Goal: Information Seeking & Learning: Learn about a topic

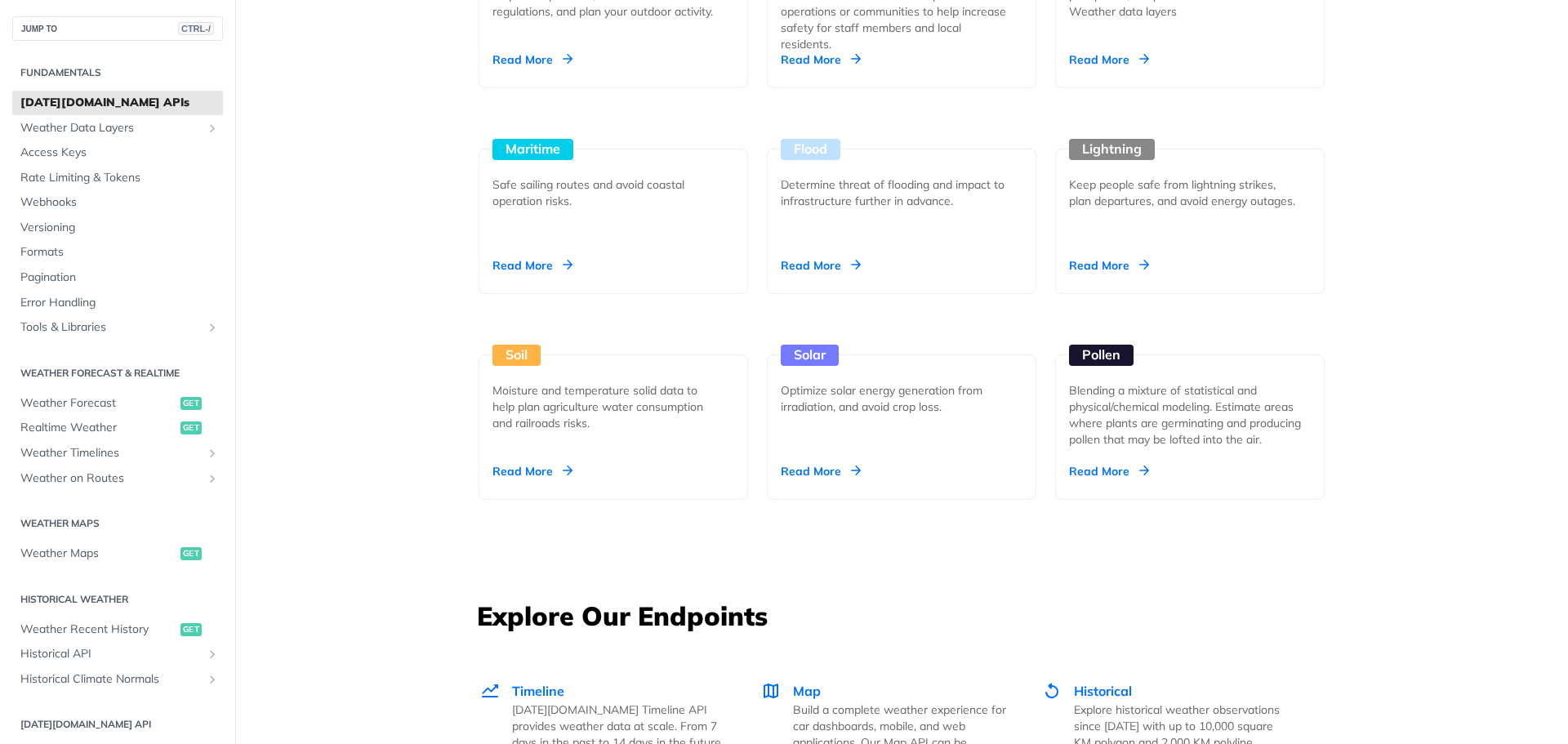
scroll to position [1634, 0]
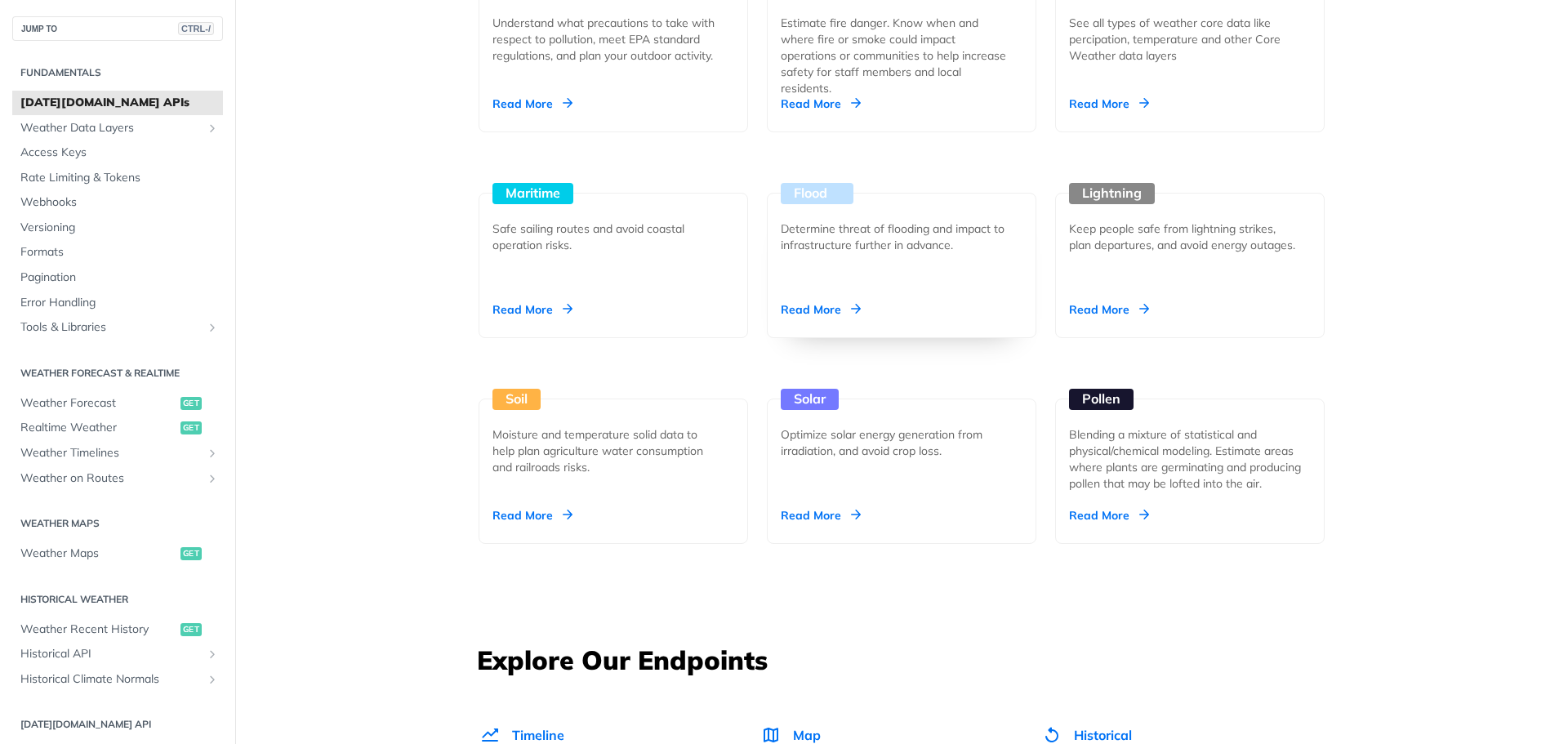
click at [809, 311] on div "Read More" at bounding box center [821, 310] width 80 height 16
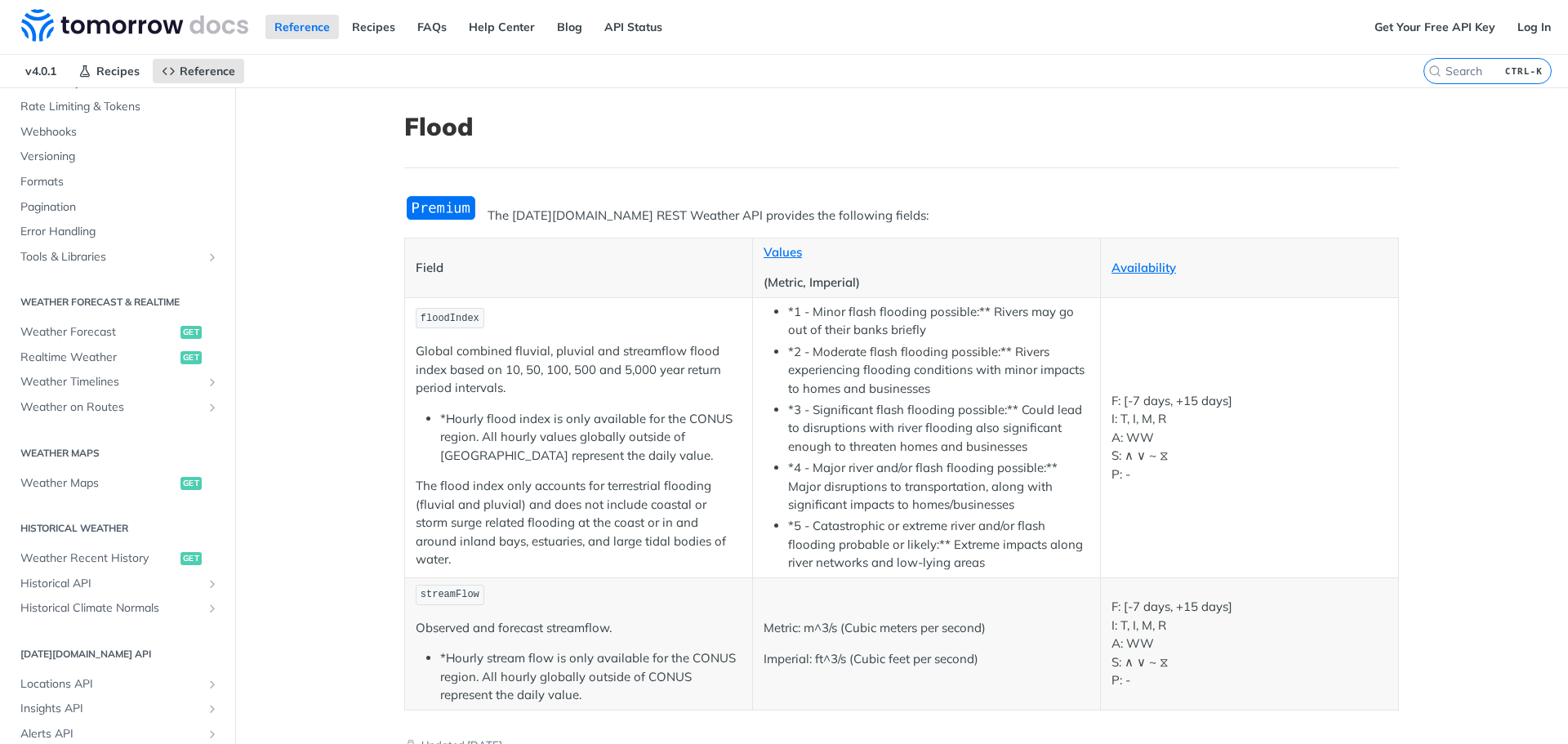
scroll to position [572, 0]
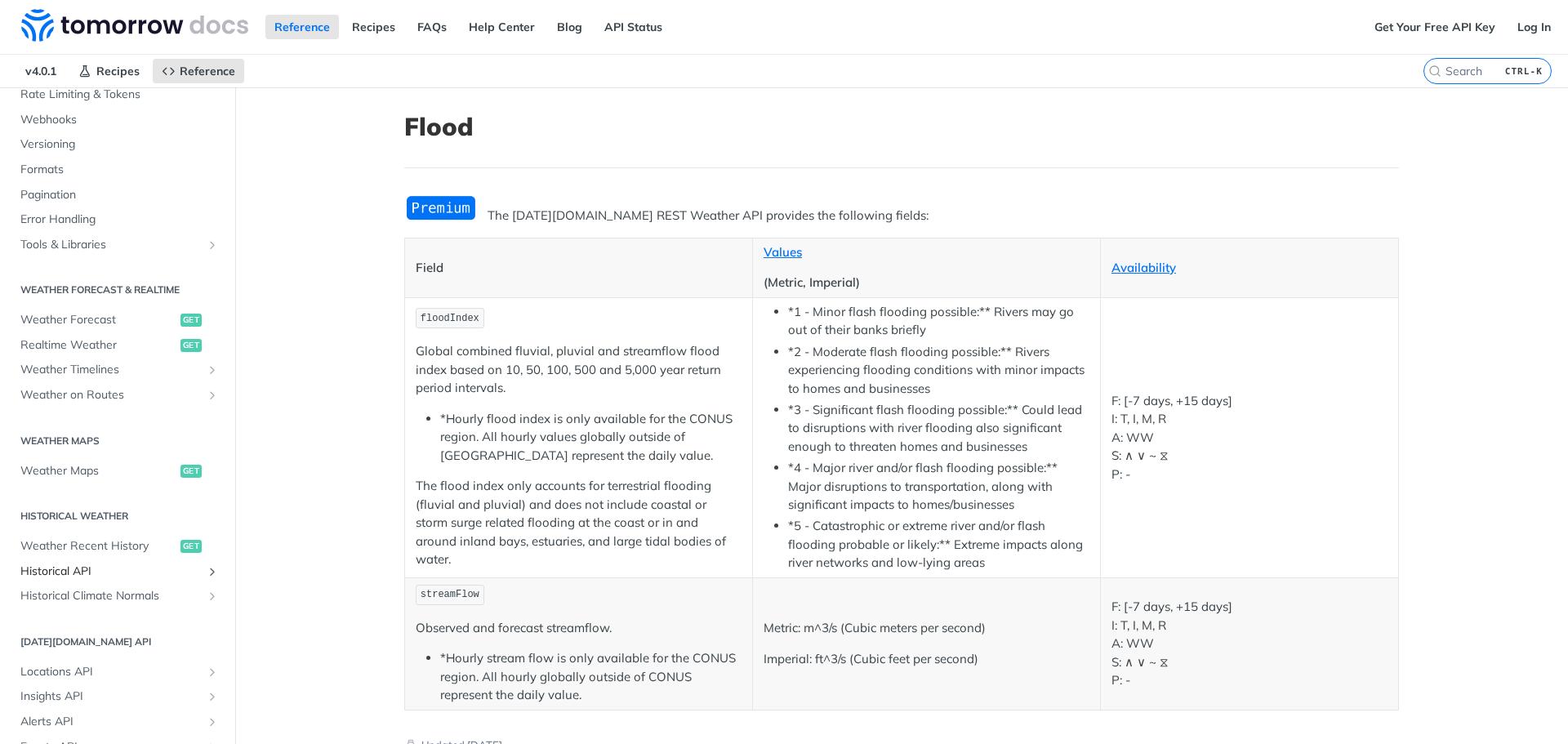
click at [110, 568] on span "Historical API" at bounding box center [111, 572] width 181 height 16
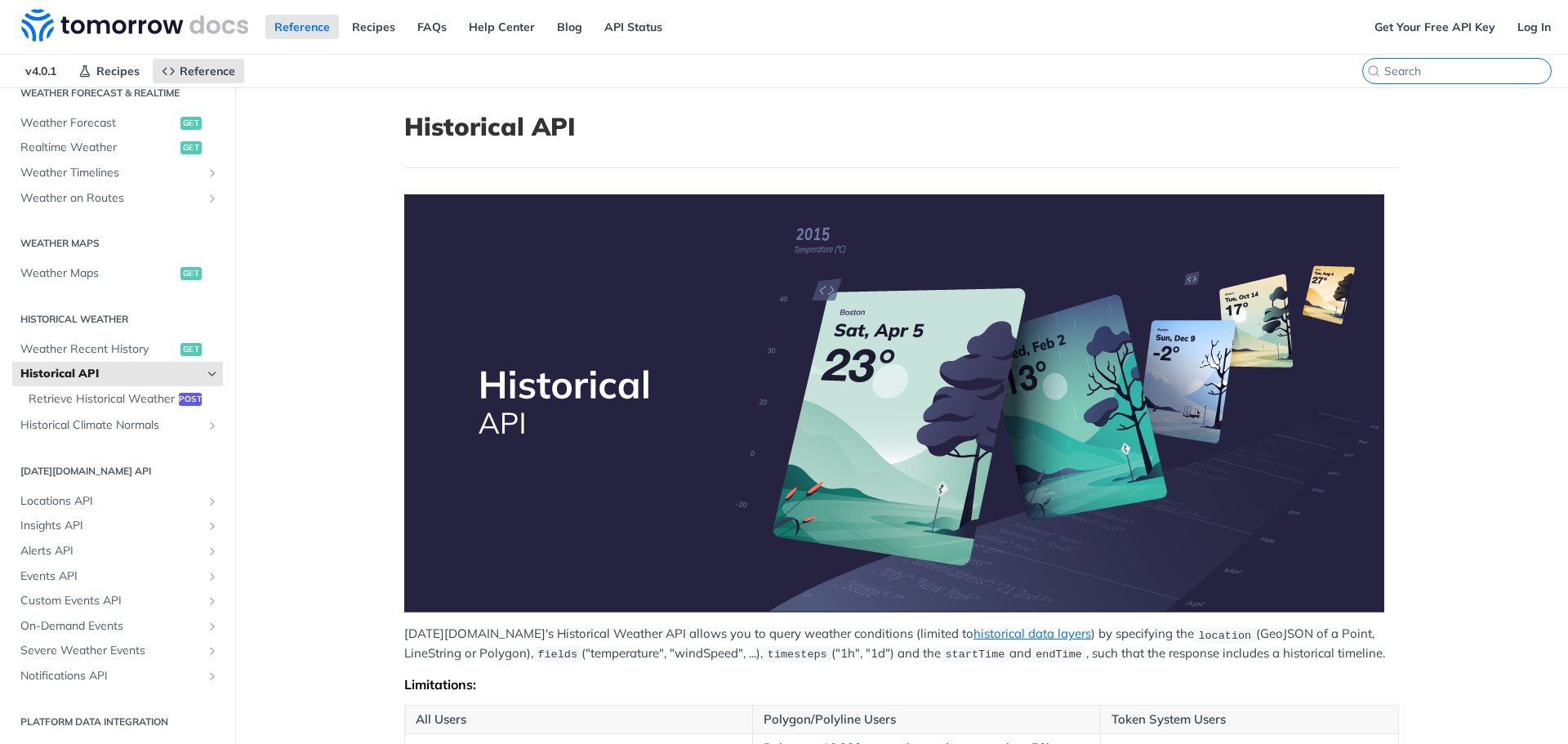
click at [1456, 70] on input "CTRL-K" at bounding box center [1468, 71] width 166 height 14
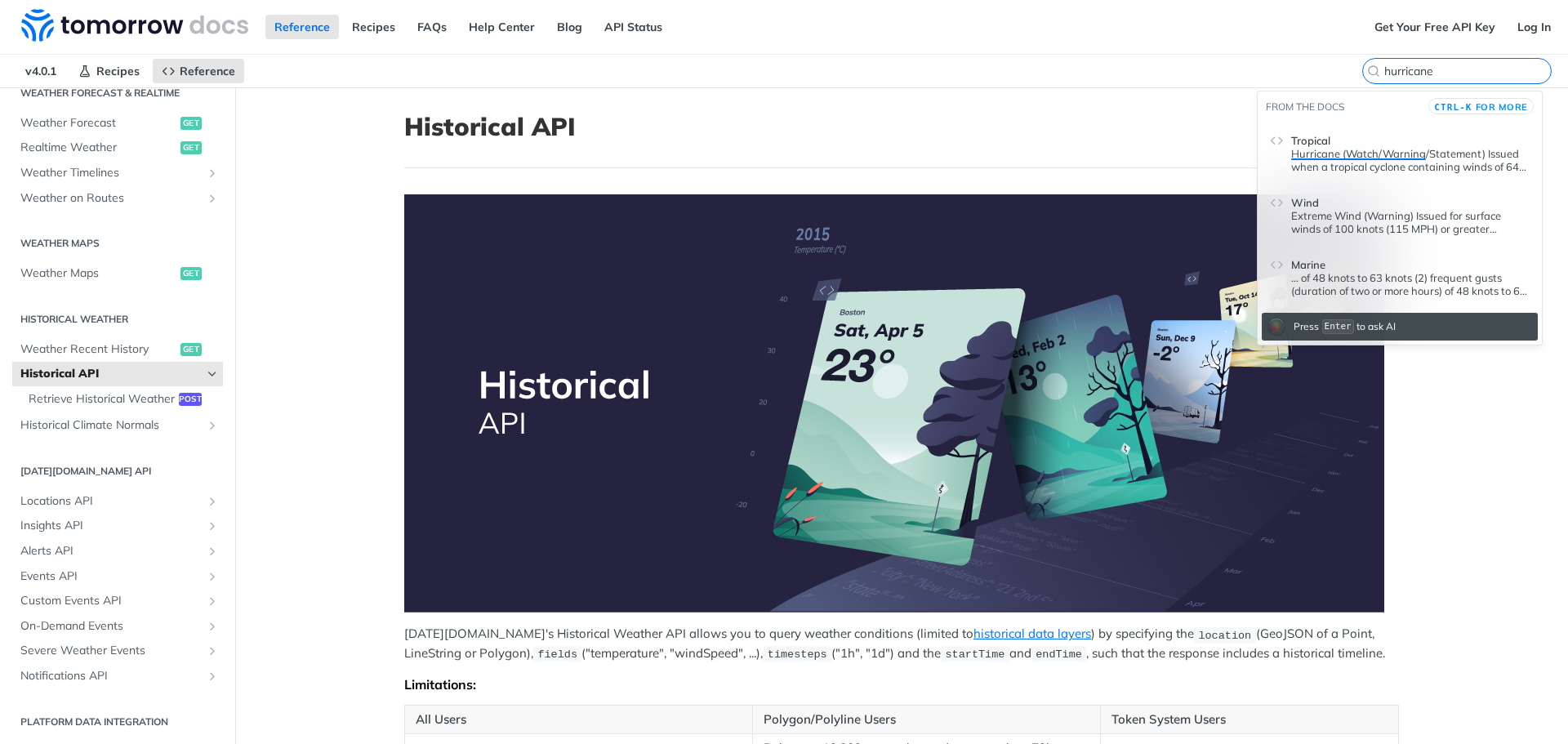
type input "hurricane"
click at [1323, 136] on span "Tropical" at bounding box center [1310, 140] width 39 height 13
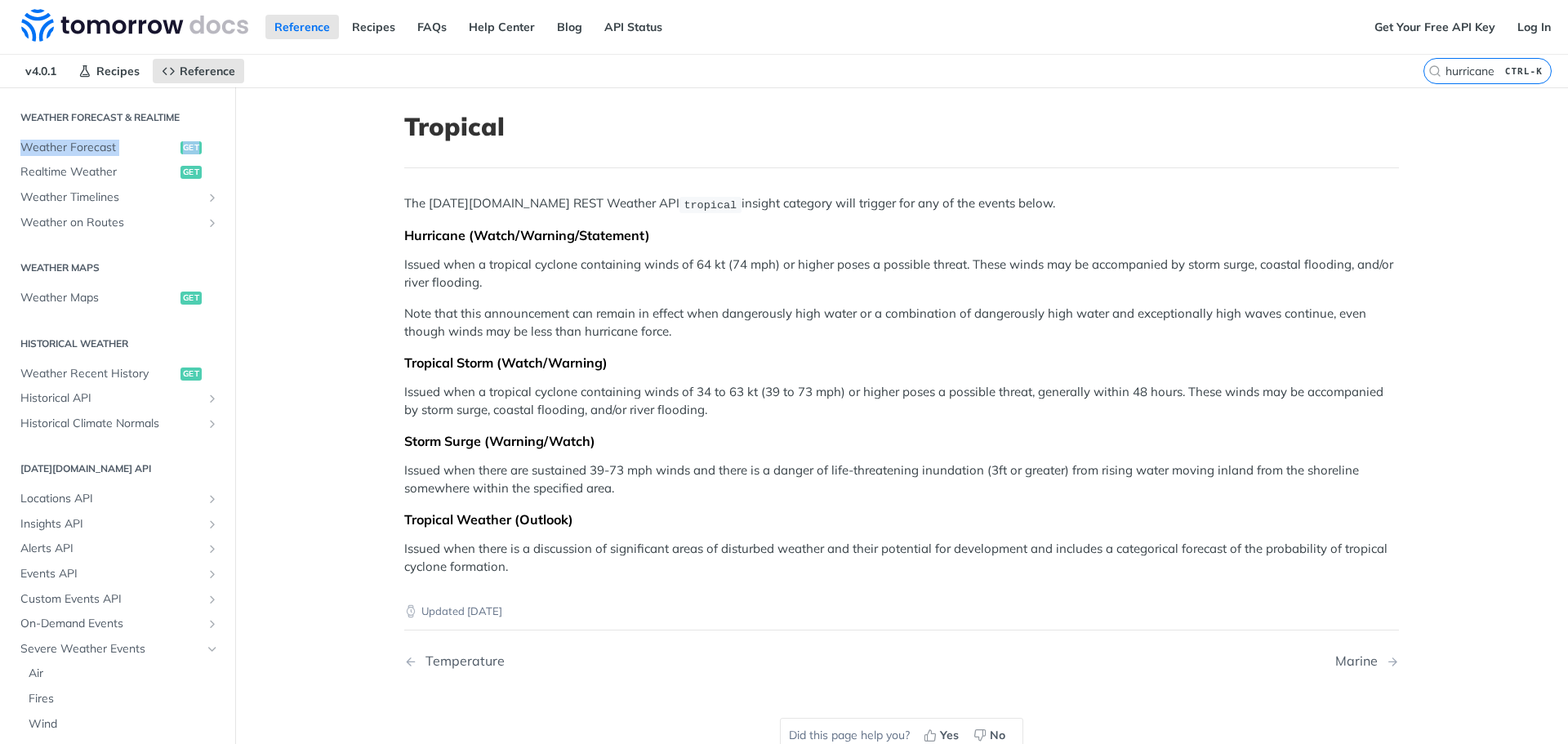
click at [240, 128] on main "JUMP TO CTRL-/ Fundamentals Tomorrow.io APIs Weather Data Layers Core Probabili…" at bounding box center [784, 460] width 1568 height 744
click at [333, 170] on main "JUMP TO CTRL-/ Fundamentals Tomorrow.io APIs Weather Data Layers Core Probabili…" at bounding box center [784, 460] width 1568 height 744
